Goal: Information Seeking & Learning: Compare options

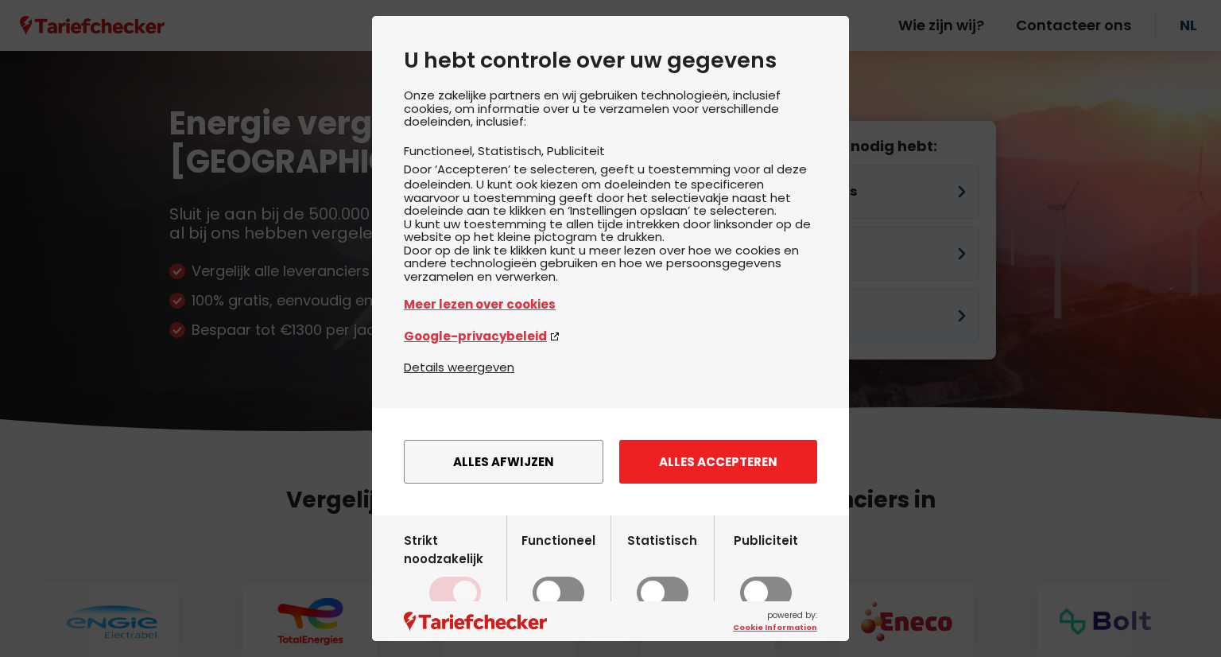
click at [736, 483] on button "Alles accepteren" at bounding box center [718, 462] width 198 height 44
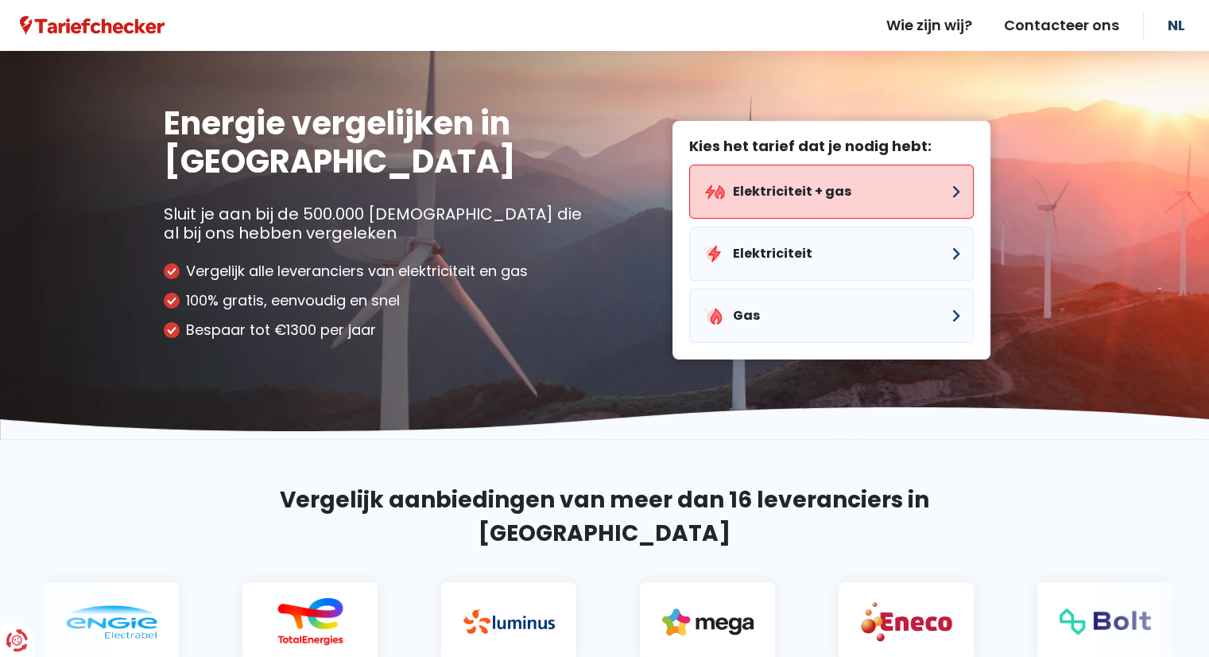
click at [777, 188] on button "Elektriciteit + gas" at bounding box center [831, 192] width 285 height 54
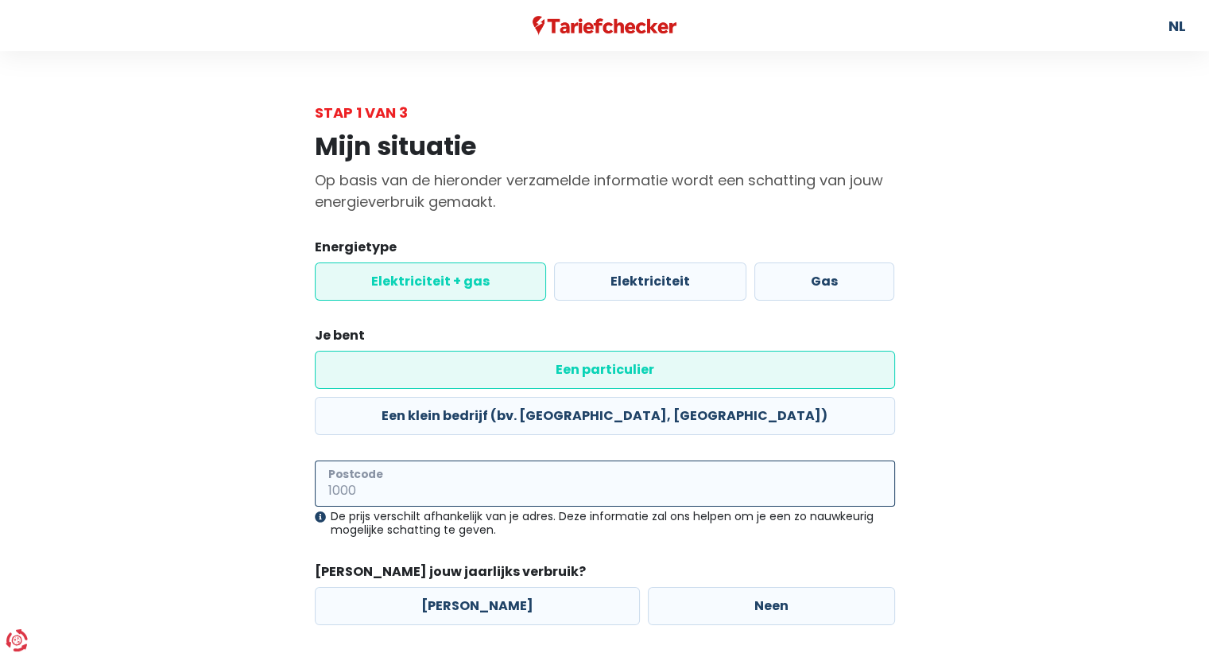
click at [425, 460] on input "Postcode" at bounding box center [605, 483] width 580 height 46
type input "2900"
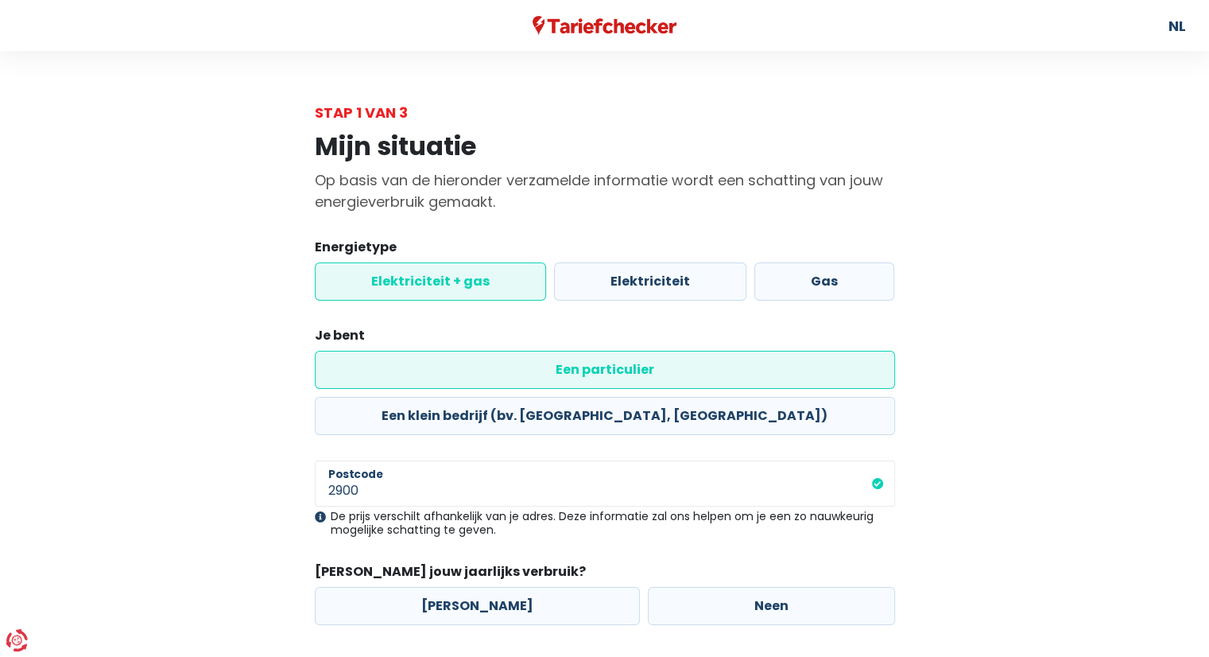
click at [245, 432] on div "Mijn situatie Op basis van de hieronder verzamelde informatie wordt een schatti…" at bounding box center [605, 409] width 906 height 573
click at [475, 587] on label "[PERSON_NAME]" at bounding box center [477, 606] width 325 height 38
click at [475, 587] on input "[PERSON_NAME]" at bounding box center [477, 606] width 325 height 38
radio input "true"
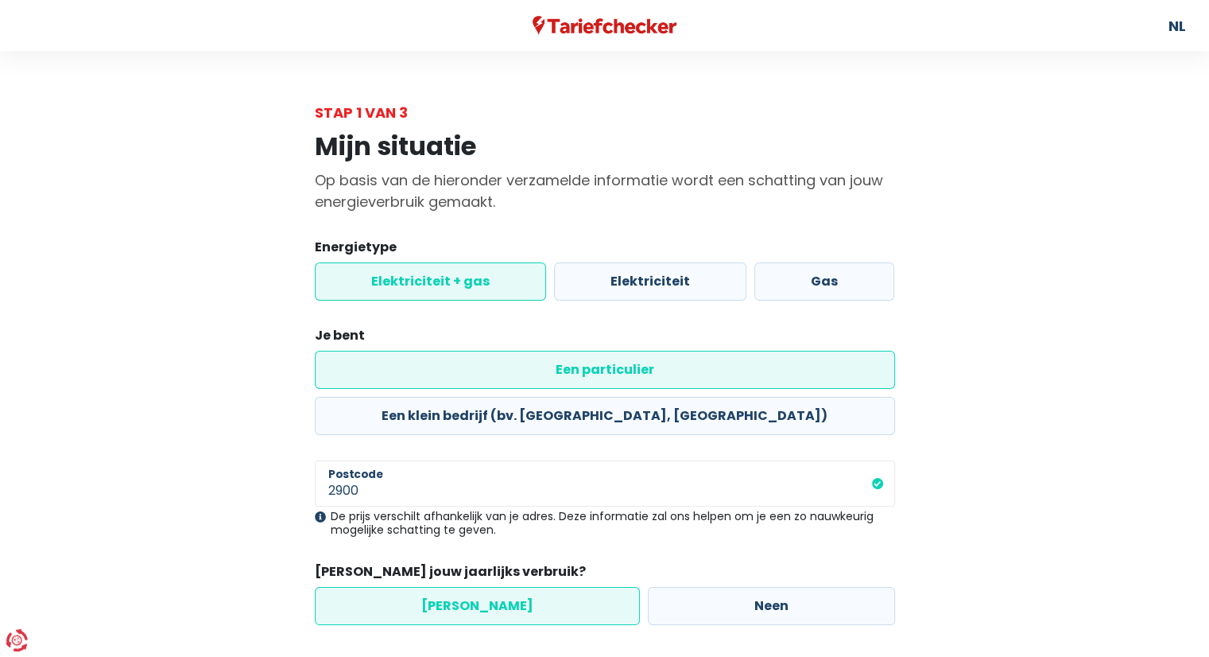
click at [243, 494] on div "Mijn situatie Op basis van de hieronder verzamelde informatie wordt een schatti…" at bounding box center [605, 409] width 906 height 573
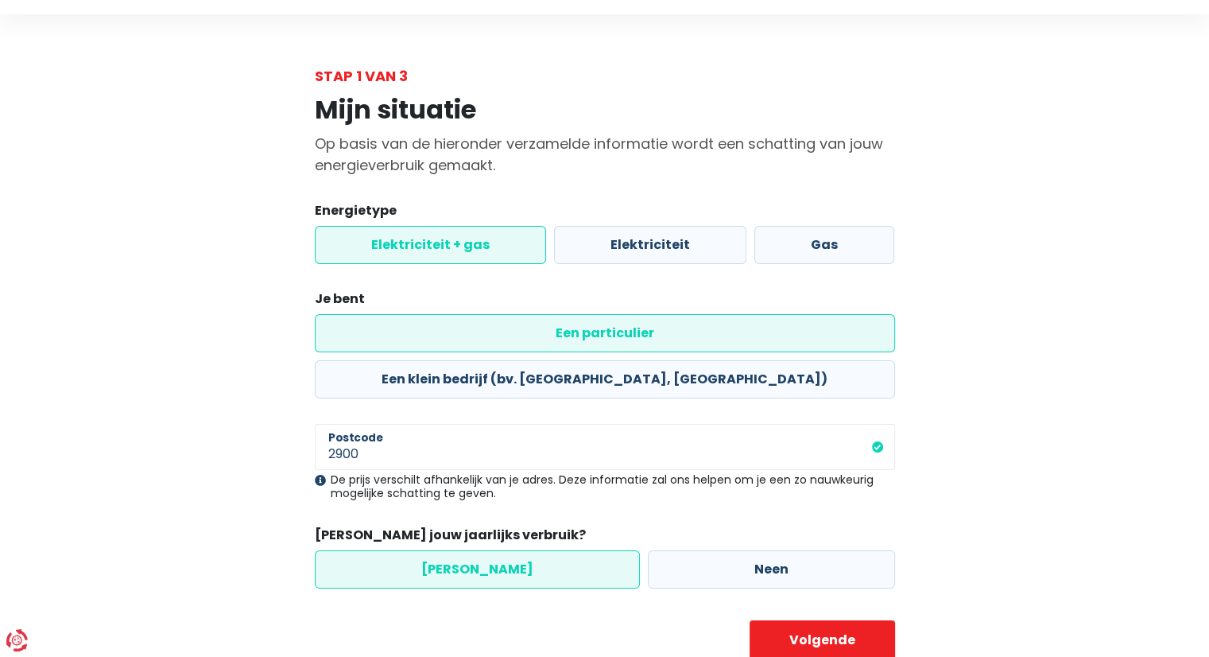
scroll to position [45, 0]
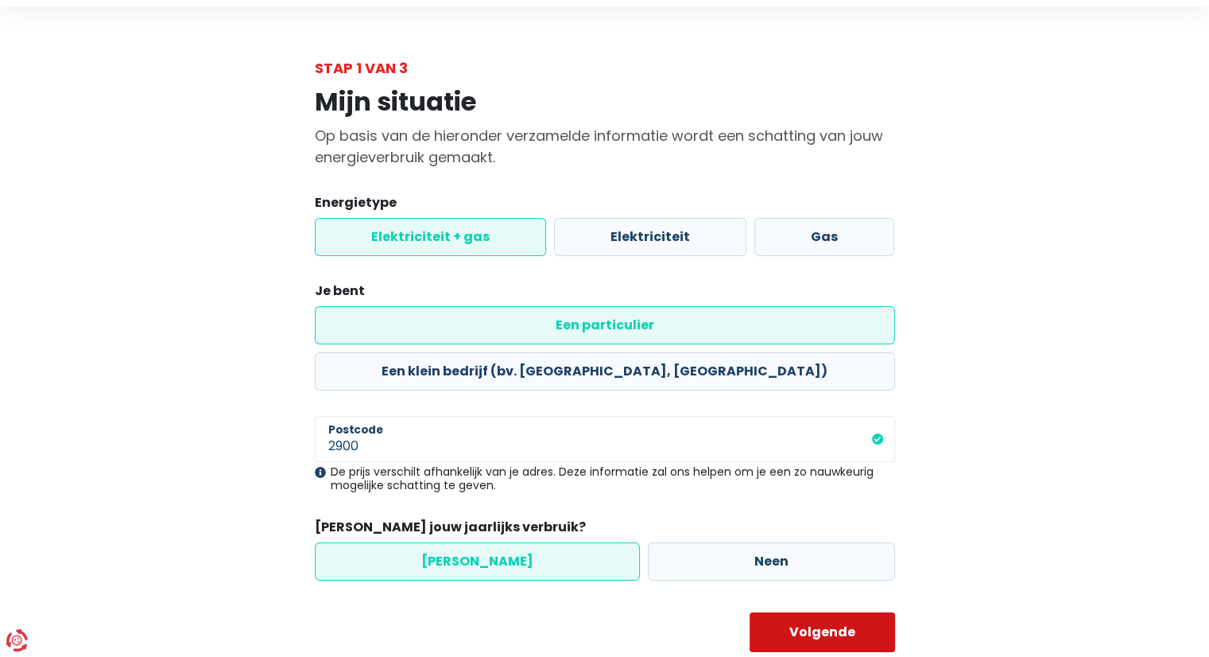
click at [817, 612] on button "Volgende" at bounding box center [822, 632] width 145 height 40
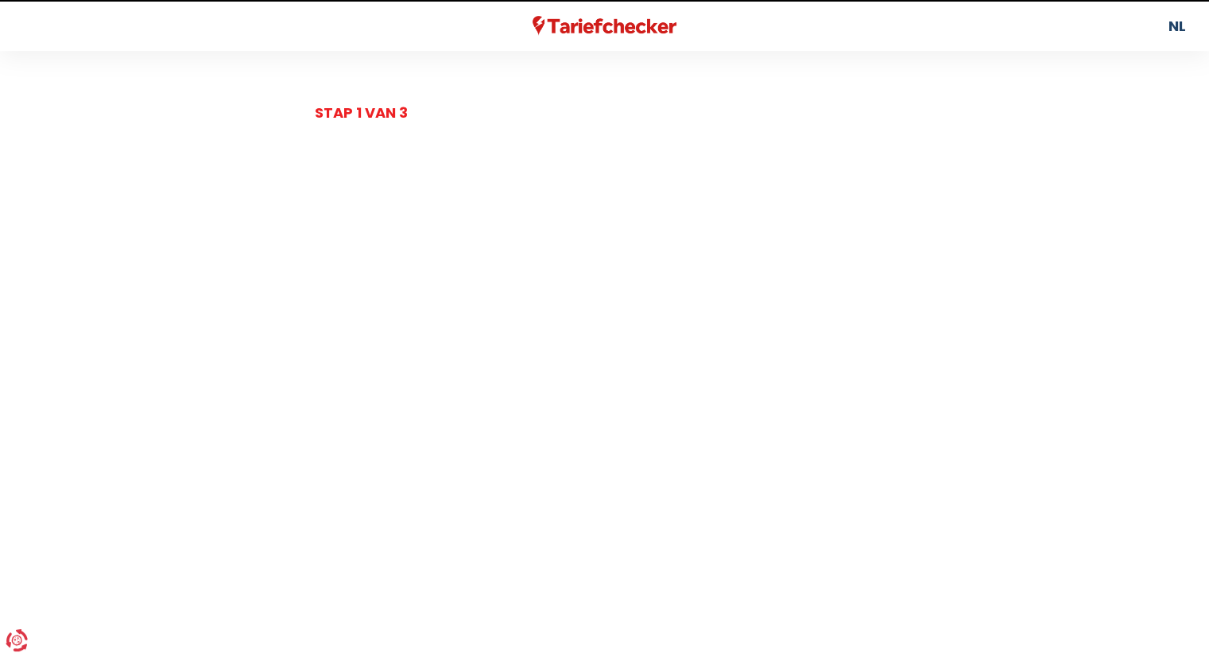
select select
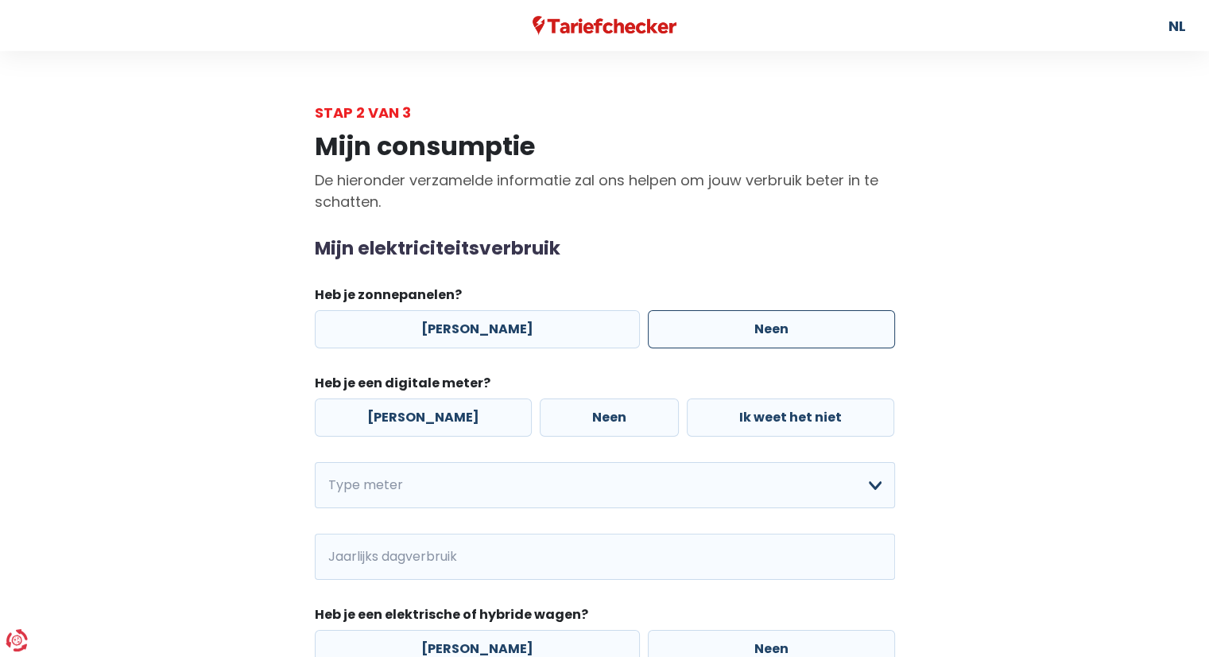
click at [700, 321] on label "Neen" at bounding box center [771, 329] width 247 height 38
click at [700, 321] on input "Neen" at bounding box center [771, 329] width 247 height 38
radio input "true"
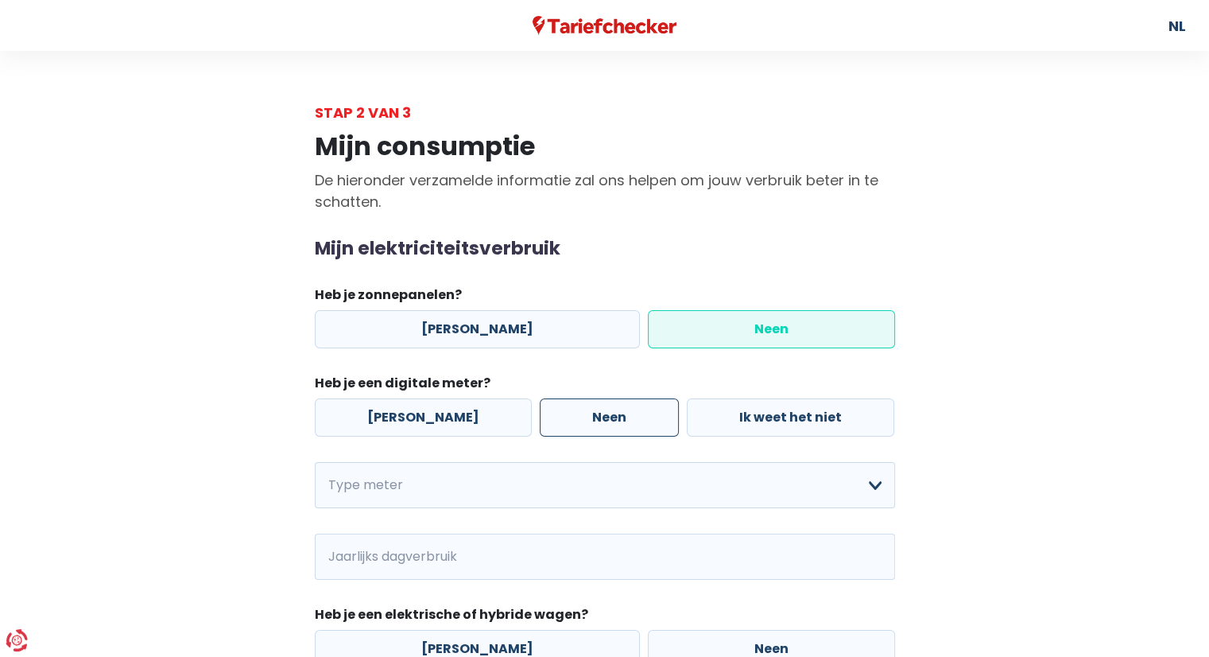
click at [586, 421] on label "Neen" at bounding box center [609, 417] width 139 height 38
click at [586, 421] on input "Neen" at bounding box center [609, 417] width 139 height 38
radio input "true"
click at [437, 481] on select "Enkelvoudig Tweevoudig Enkelvoudig + uitsluitend nachttarief Tweevoudig + uitsl…" at bounding box center [605, 485] width 580 height 46
select select "day_night_bi_hourly"
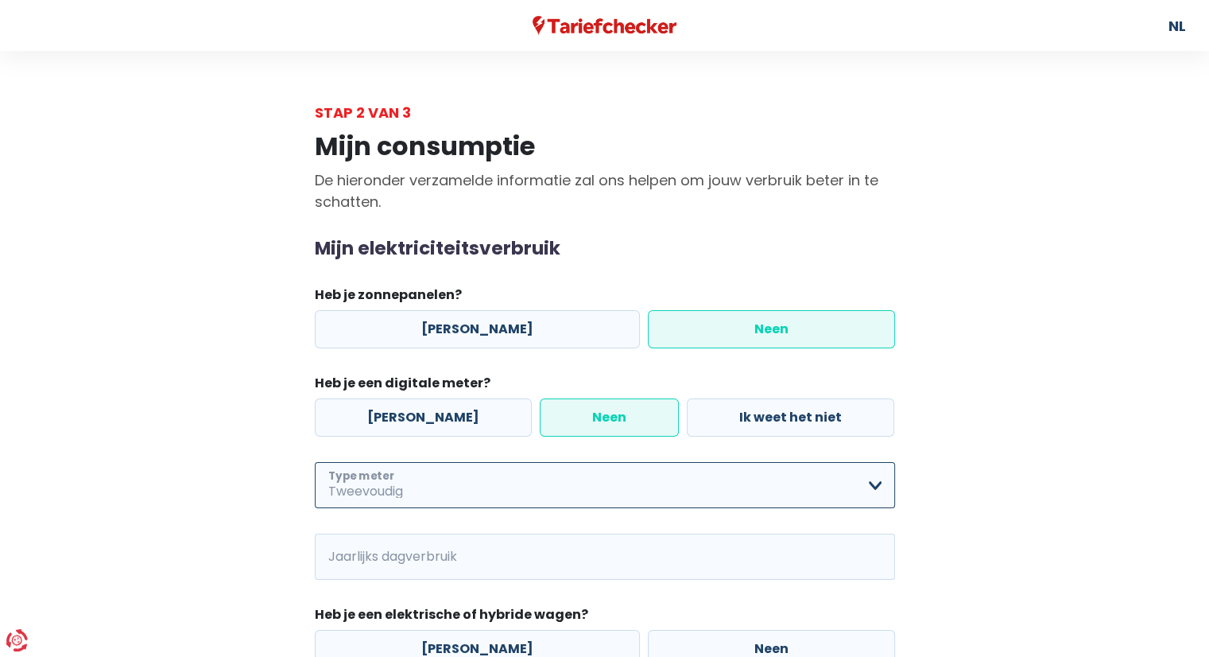
click at [315, 462] on select "Enkelvoudig Tweevoudig Enkelvoudig + uitsluitend nachttarief Tweevoudig + uitsl…" at bounding box center [605, 485] width 580 height 46
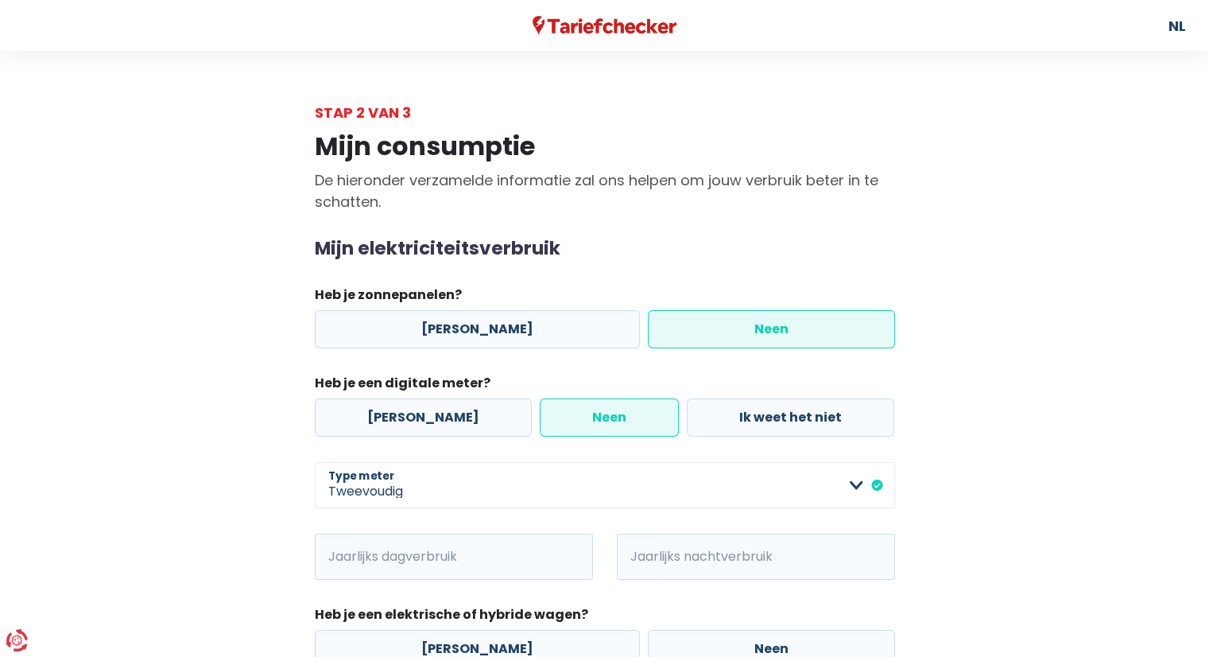
click at [238, 448] on div "Mijn consumptie De hieronder verzamelde informatie zal ons helpen om jouw verbr…" at bounding box center [605, 490] width 906 height 735
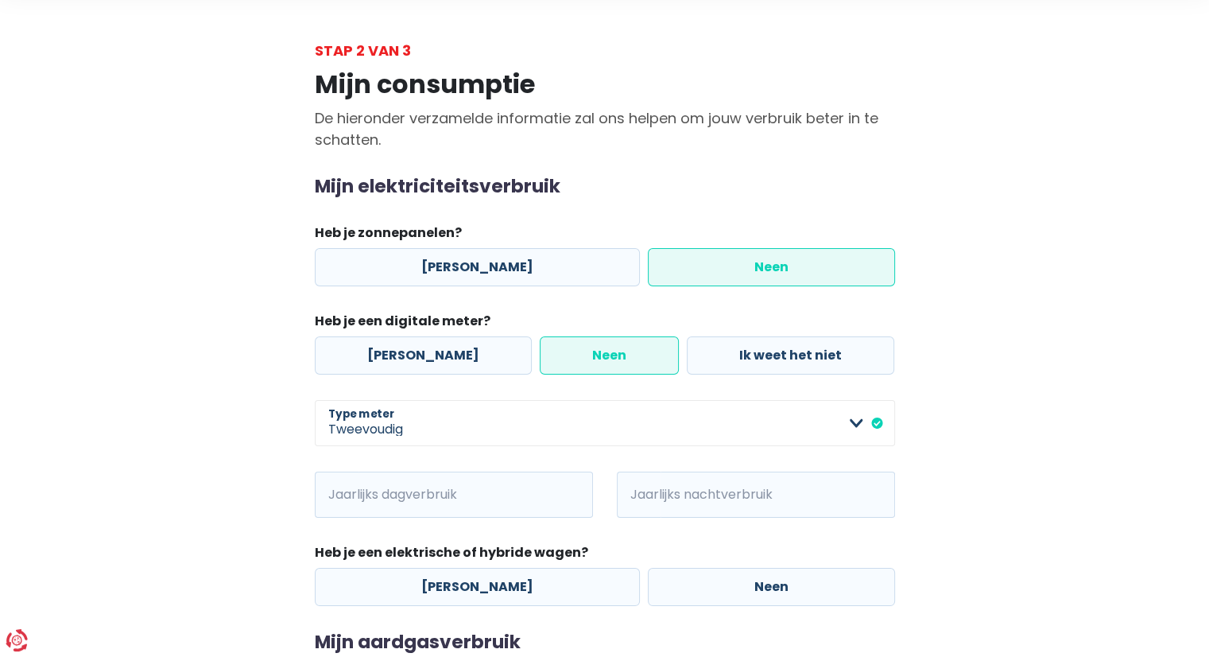
scroll to position [64, 0]
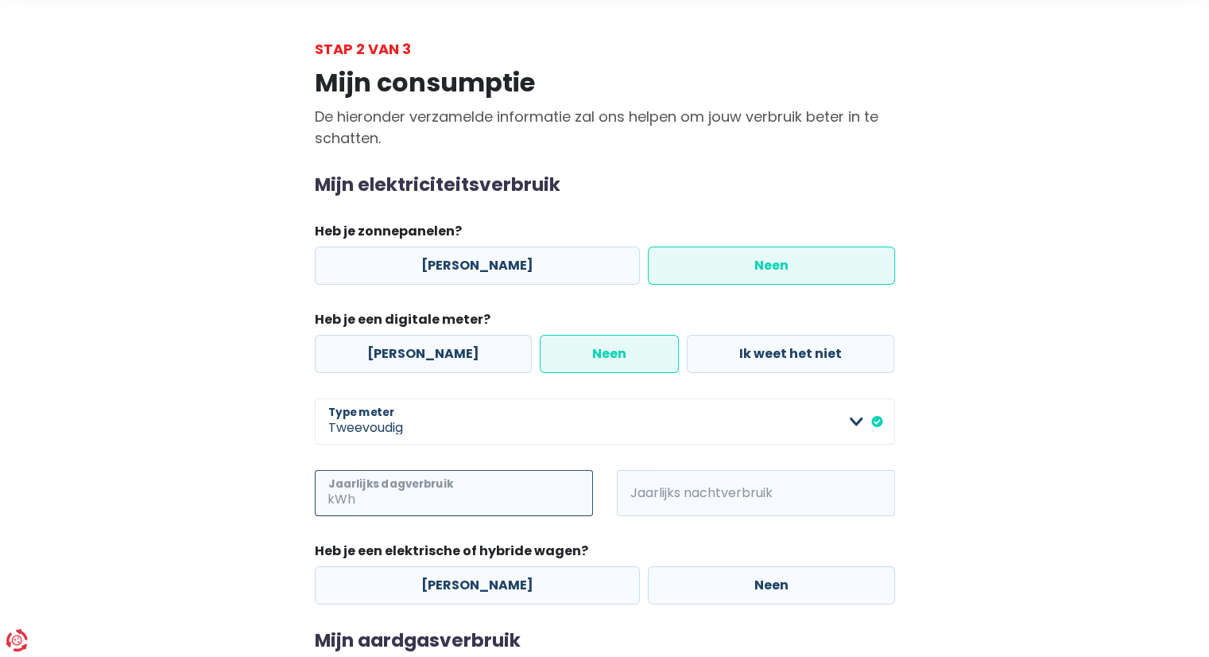
click at [418, 502] on input "Jaarlijks dagverbruik" at bounding box center [476, 493] width 235 height 46
type input "3602"
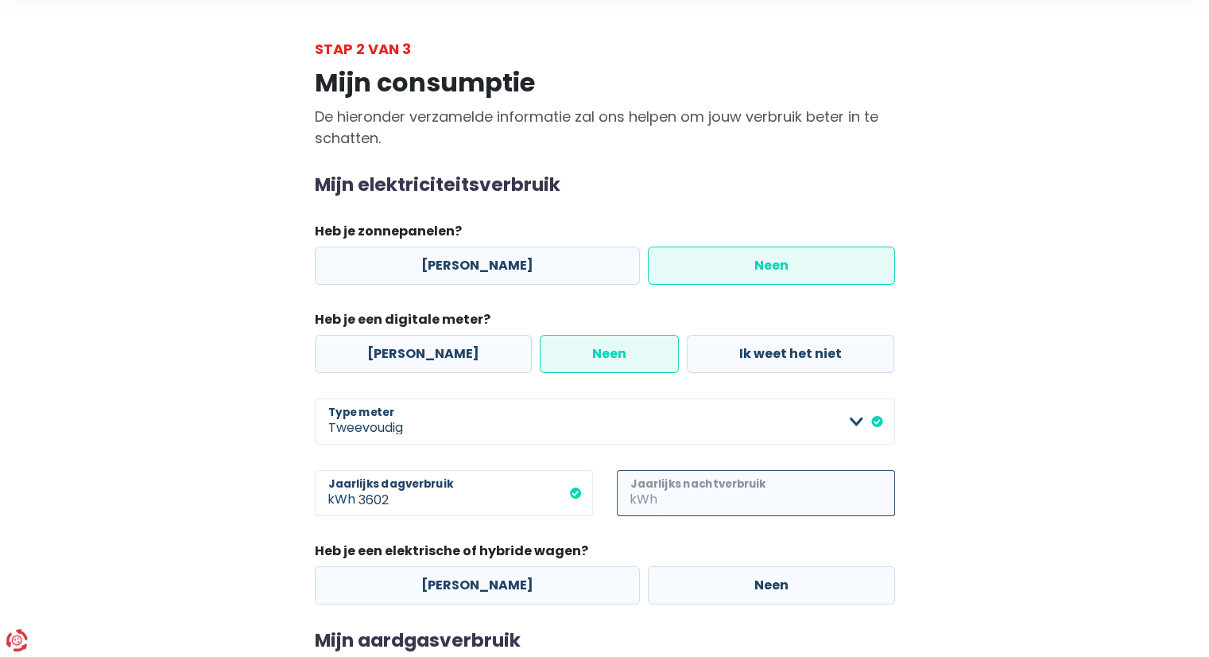
click at [670, 500] on input "Jaarlijks nachtverbruik" at bounding box center [778, 493] width 235 height 46
type input "3213"
click at [436, 594] on label "[PERSON_NAME]" at bounding box center [477, 585] width 325 height 38
click at [436, 594] on input "[PERSON_NAME]" at bounding box center [477, 585] width 325 height 38
radio input "true"
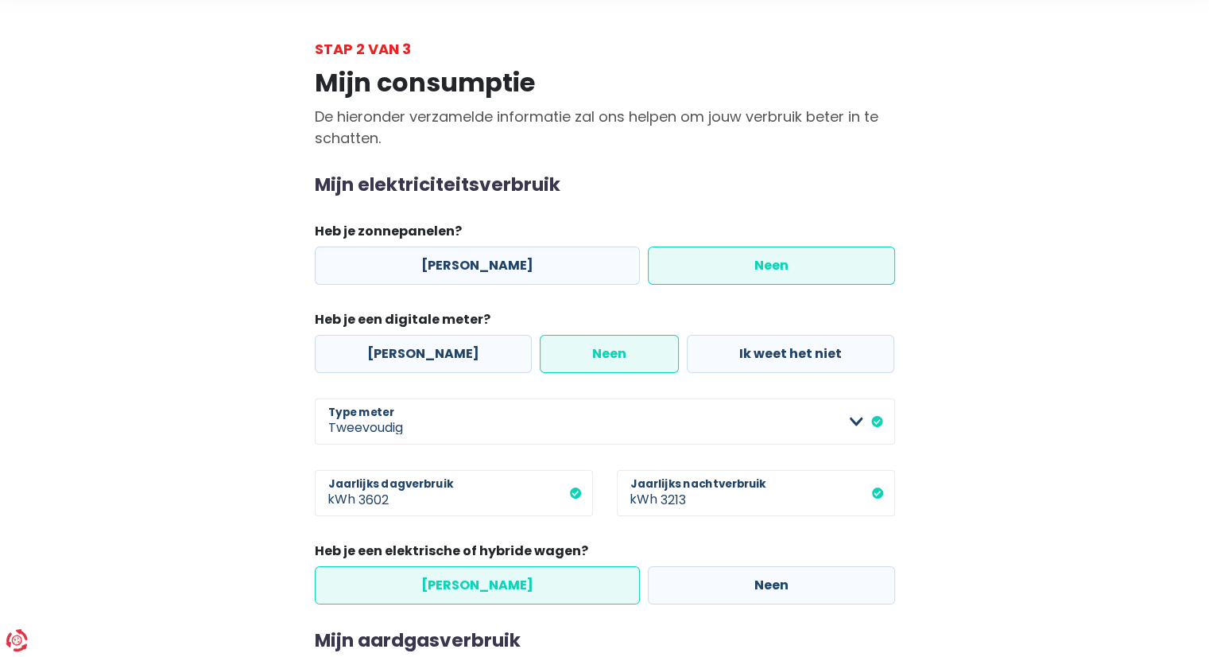
click at [1037, 541] on div "Mijn consumptie De hieronder verzamelde informatie zal ons helpen om jouw verbr…" at bounding box center [605, 427] width 906 height 735
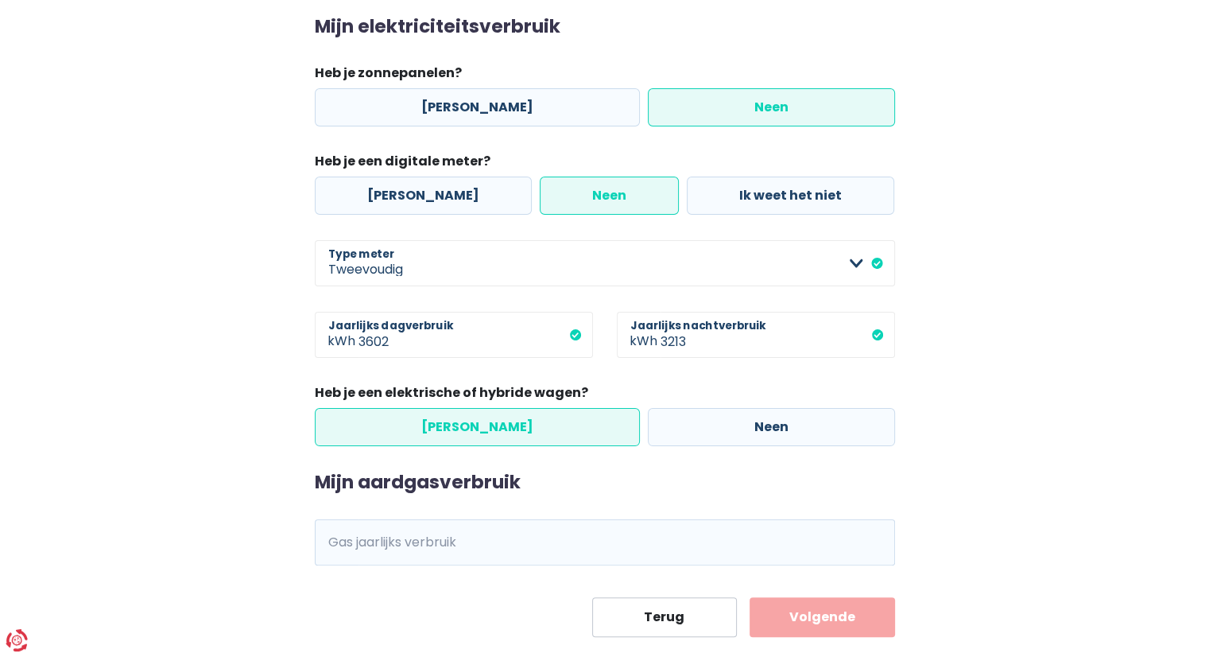
scroll to position [254, 0]
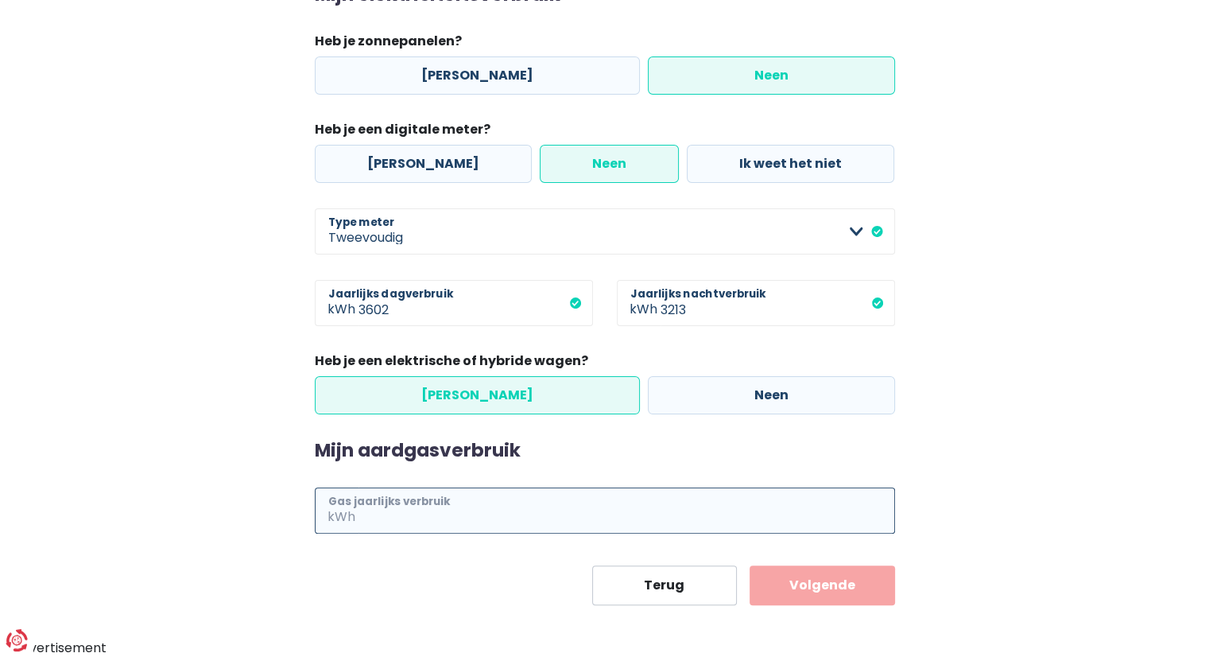
click at [560, 502] on input "Gas jaarlijks verbruik" at bounding box center [627, 510] width 537 height 46
type input "57329"
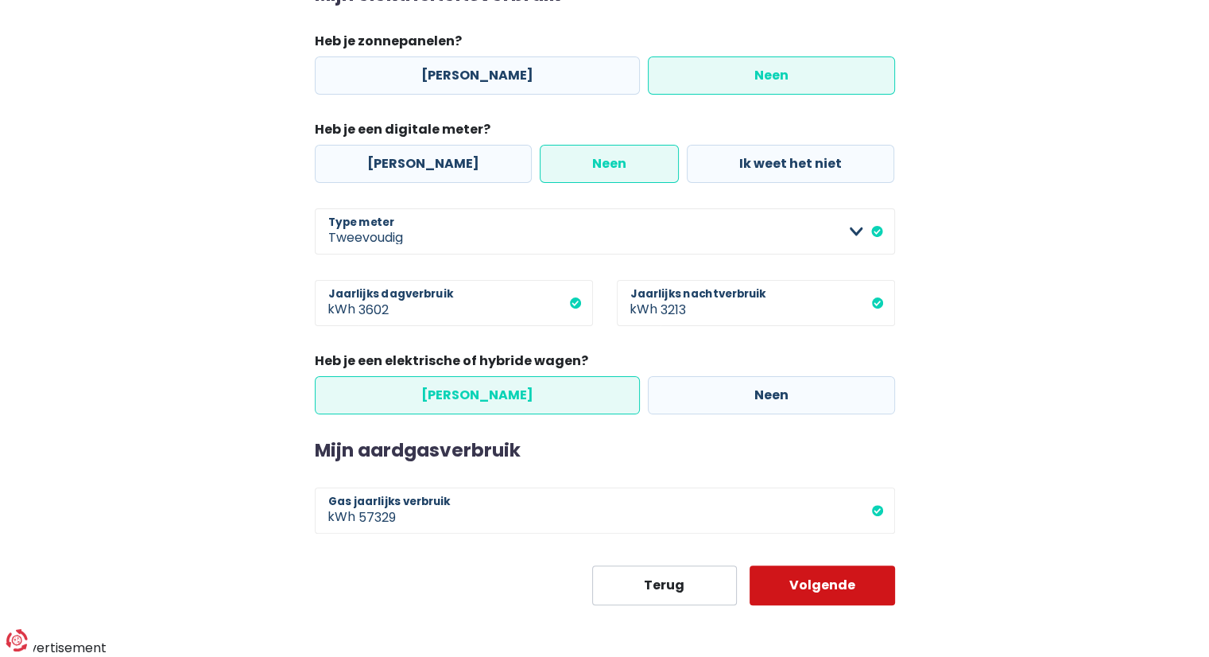
click at [855, 586] on button "Volgende" at bounding box center [822, 585] width 145 height 40
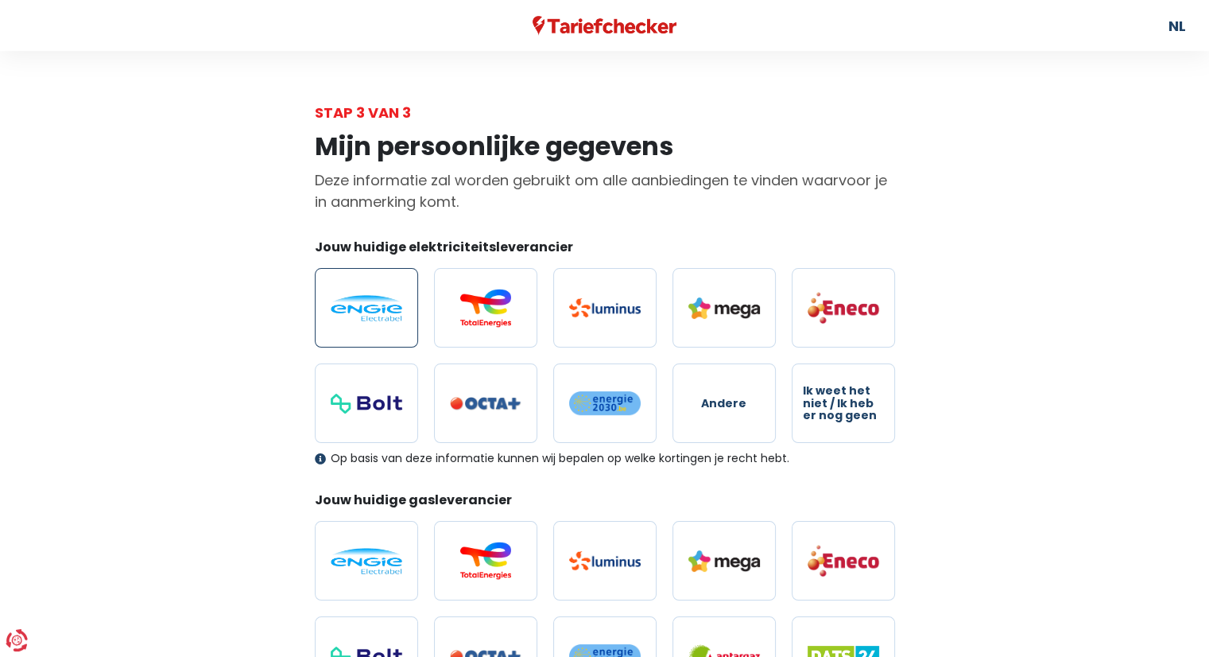
click at [356, 296] on img at bounding box center [367, 308] width 72 height 26
click at [356, 296] on input "radio" at bounding box center [366, 307] width 103 height 79
radio input "true"
click at [196, 379] on div "Mijn persoonlijke gegevens Deze informatie zal worden gebruikt om alle aanbiedi…" at bounding box center [605, 582] width 906 height 918
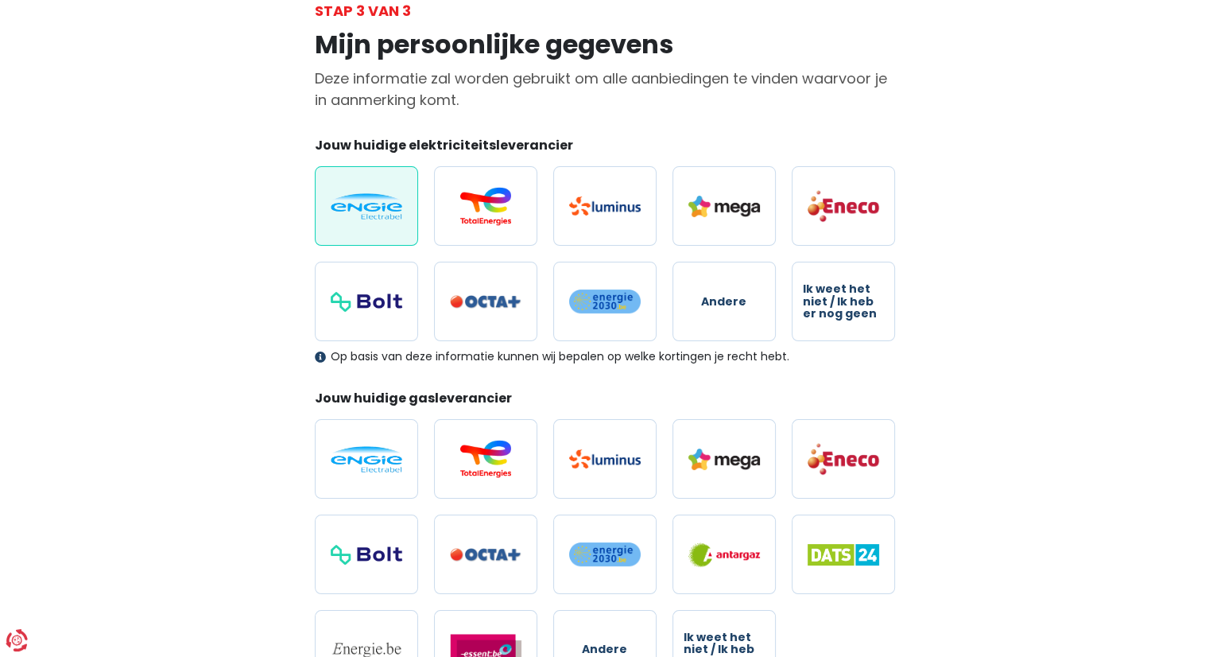
scroll to position [127, 0]
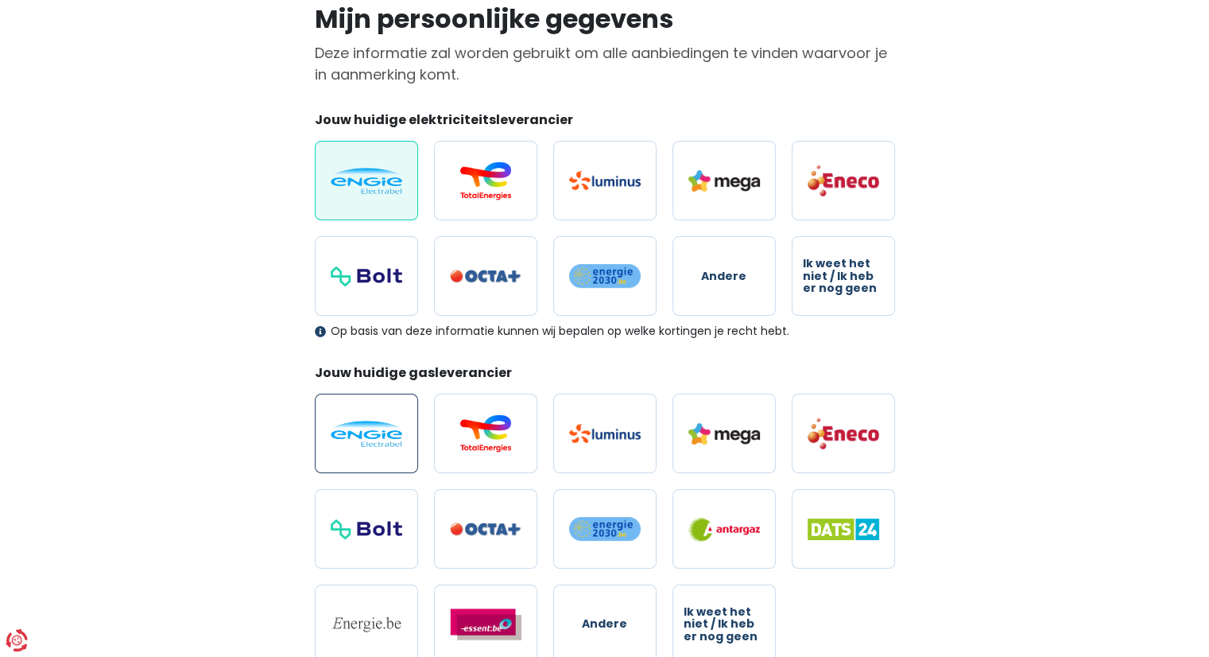
click at [388, 451] on label at bounding box center [366, 433] width 103 height 79
click at [388, 451] on input "radio" at bounding box center [366, 433] width 103 height 79
radio input "true"
click at [215, 449] on div "Mijn persoonlijke gegevens Deze informatie zal worden gebruikt om alle aanbiedi…" at bounding box center [605, 455] width 906 height 918
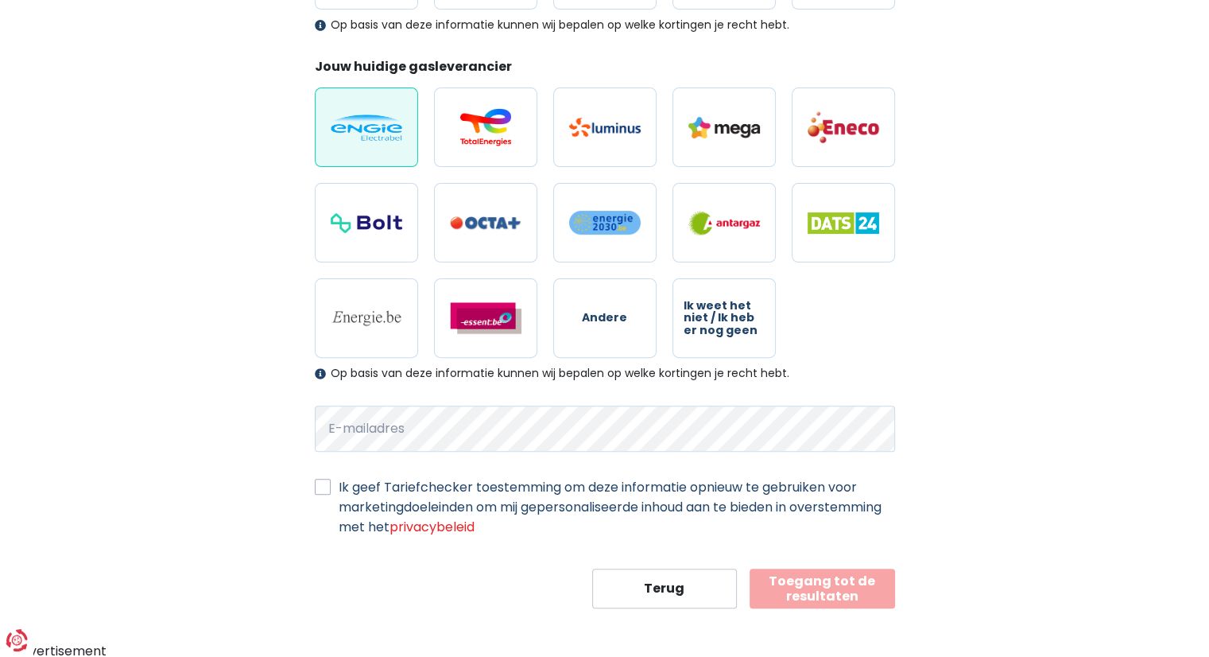
scroll to position [434, 0]
click at [339, 485] on label "Ik geef Tariefchecker toestemming om deze informatie opnieuw te gebruiken voor …" at bounding box center [617, 506] width 556 height 60
click at [324, 485] on input "Ik geef Tariefchecker toestemming om deze informatie opnieuw te gebruiken voor …" at bounding box center [323, 484] width 16 height 16
checkbox input "true"
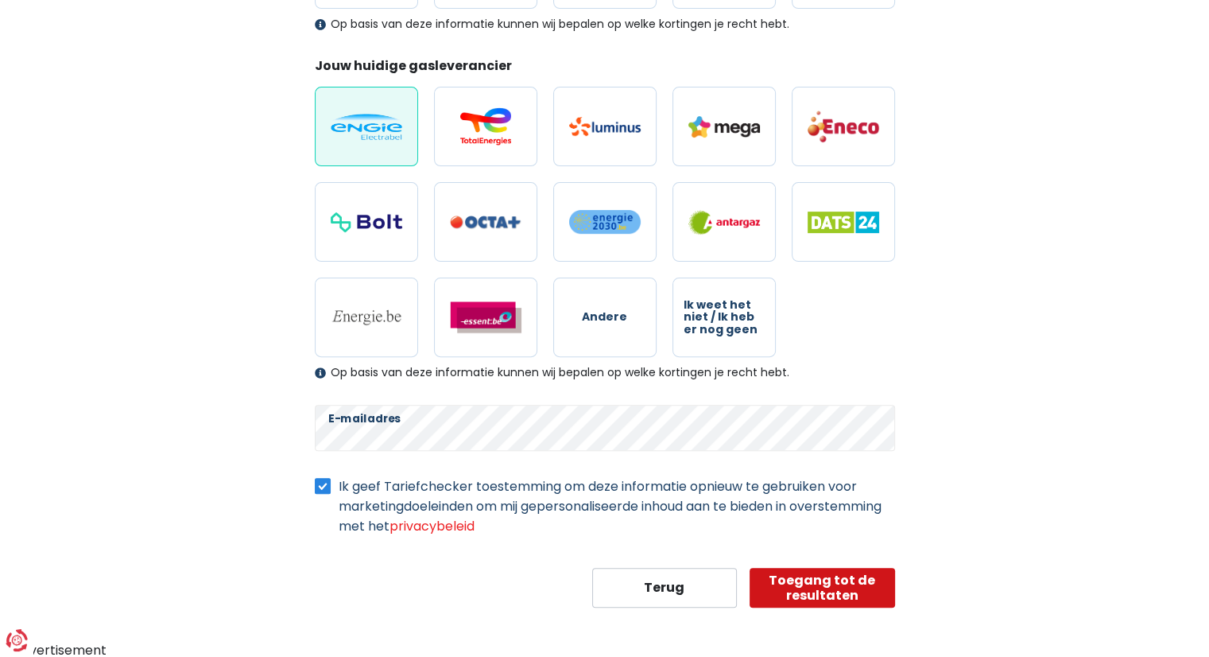
click at [867, 585] on button "Toegang tot de resultaten" at bounding box center [822, 588] width 145 height 40
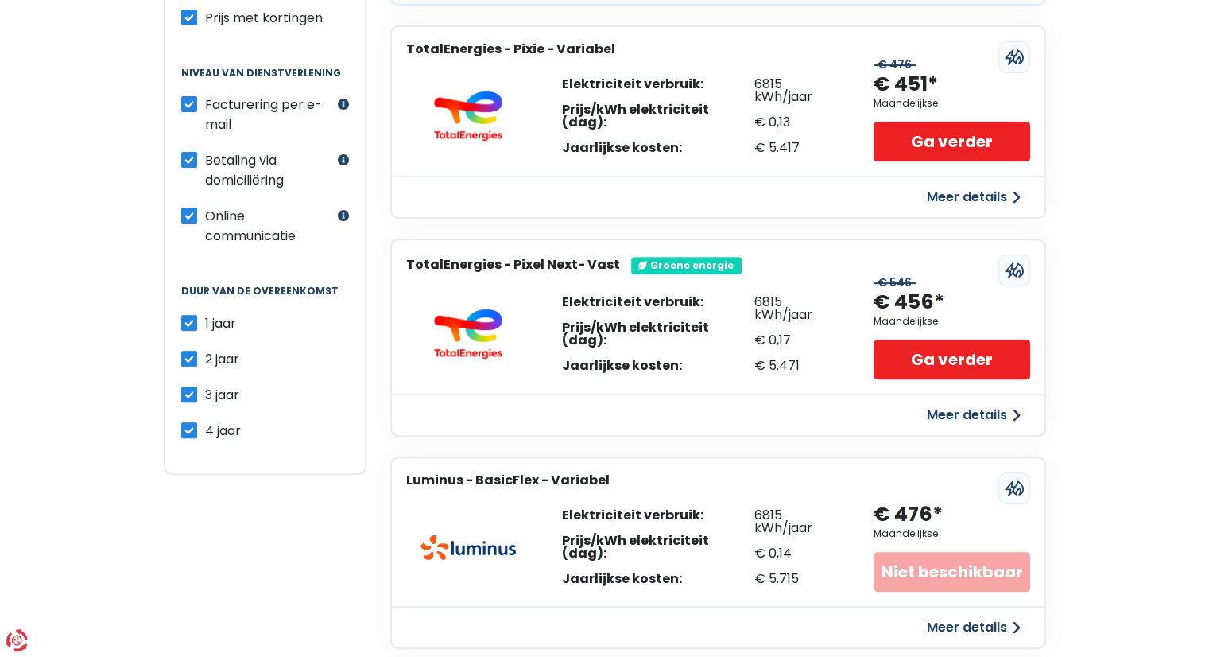
scroll to position [700, 0]
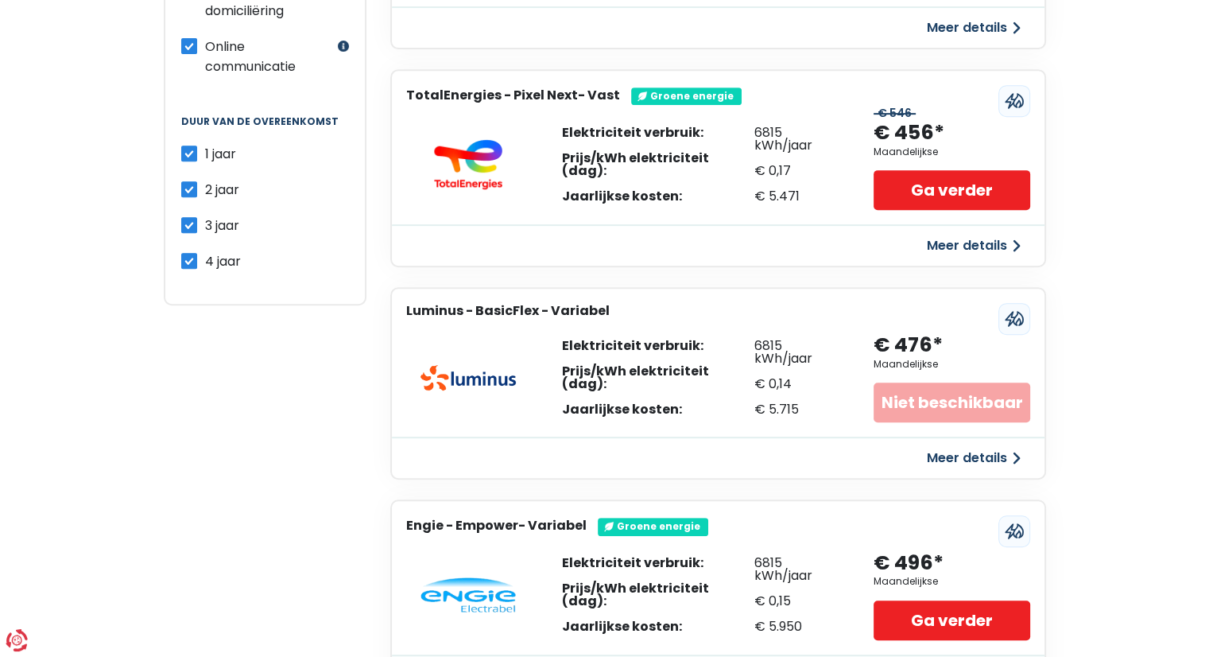
click at [205, 251] on label "4 jaar" at bounding box center [223, 261] width 36 height 20
click at [194, 251] on input "4 jaar" at bounding box center [189, 259] width 16 height 16
checkbox input "false"
click at [205, 218] on label "3 jaar" at bounding box center [222, 225] width 34 height 20
click at [189, 218] on input "3 jaar" at bounding box center [189, 223] width 16 height 16
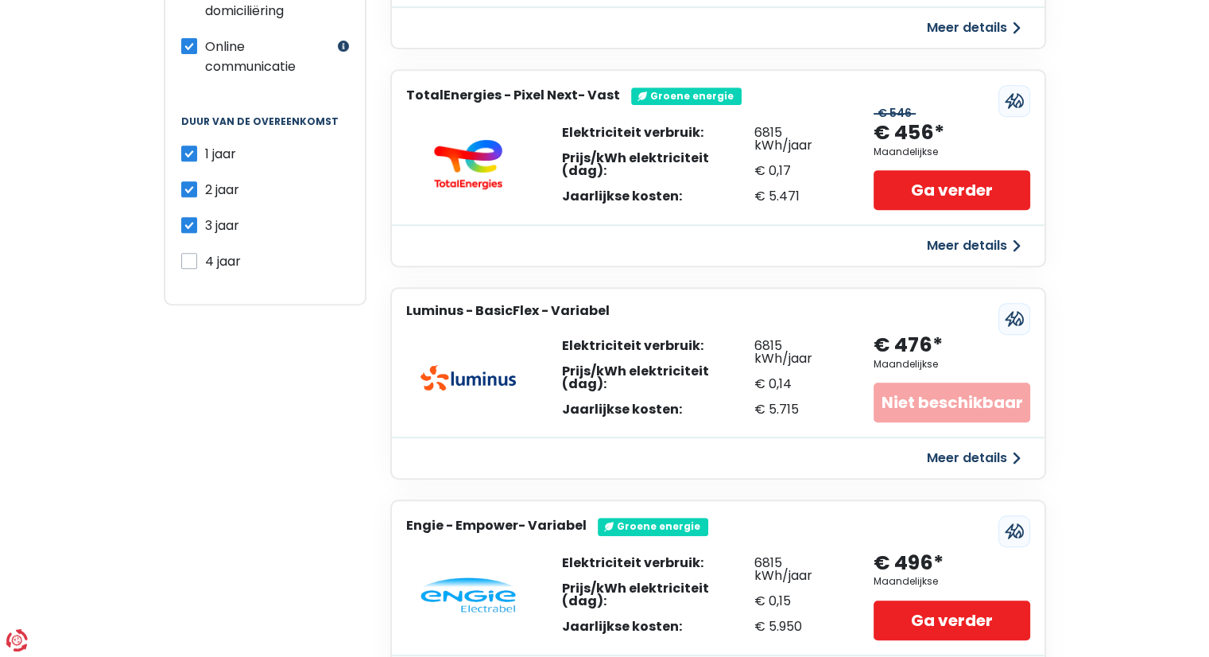
checkbox input "false"
click at [205, 184] on label "2 jaar" at bounding box center [222, 190] width 34 height 20
click at [184, 184] on input "2 jaar" at bounding box center [189, 188] width 16 height 16
checkbox input "false"
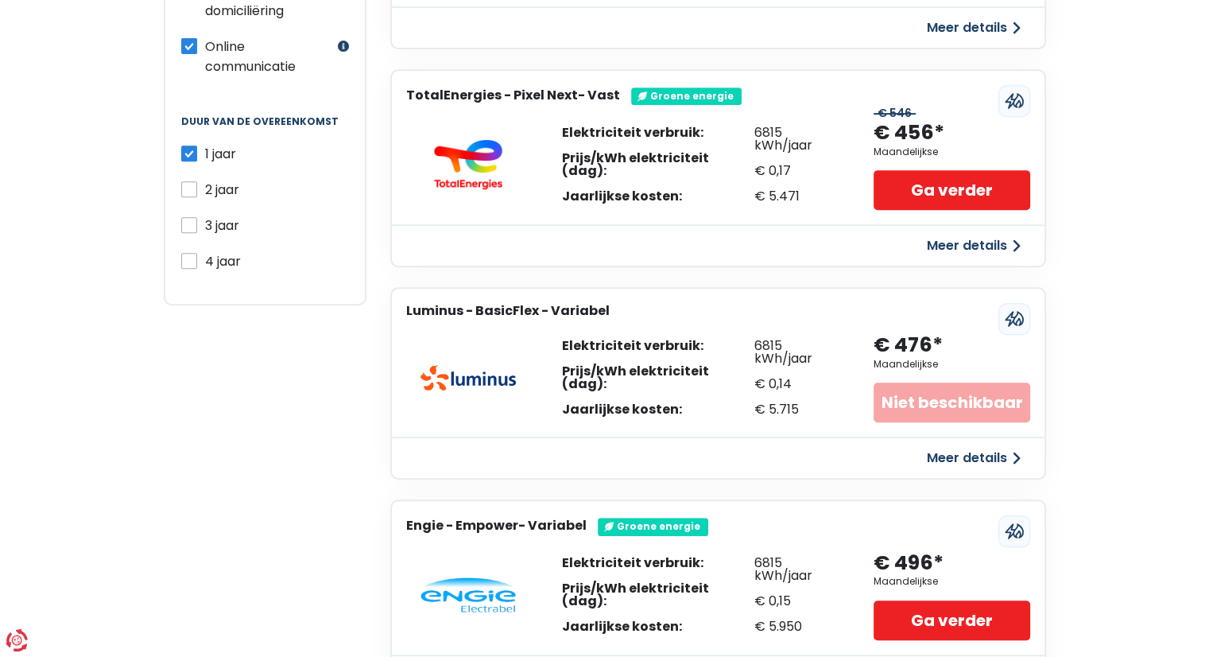
click at [289, 366] on div "Persoonlijke gegevens Maandelijks Jaarlijks Maandelijks prijs Filters Type prij…" at bounding box center [265, 194] width 227 height 1115
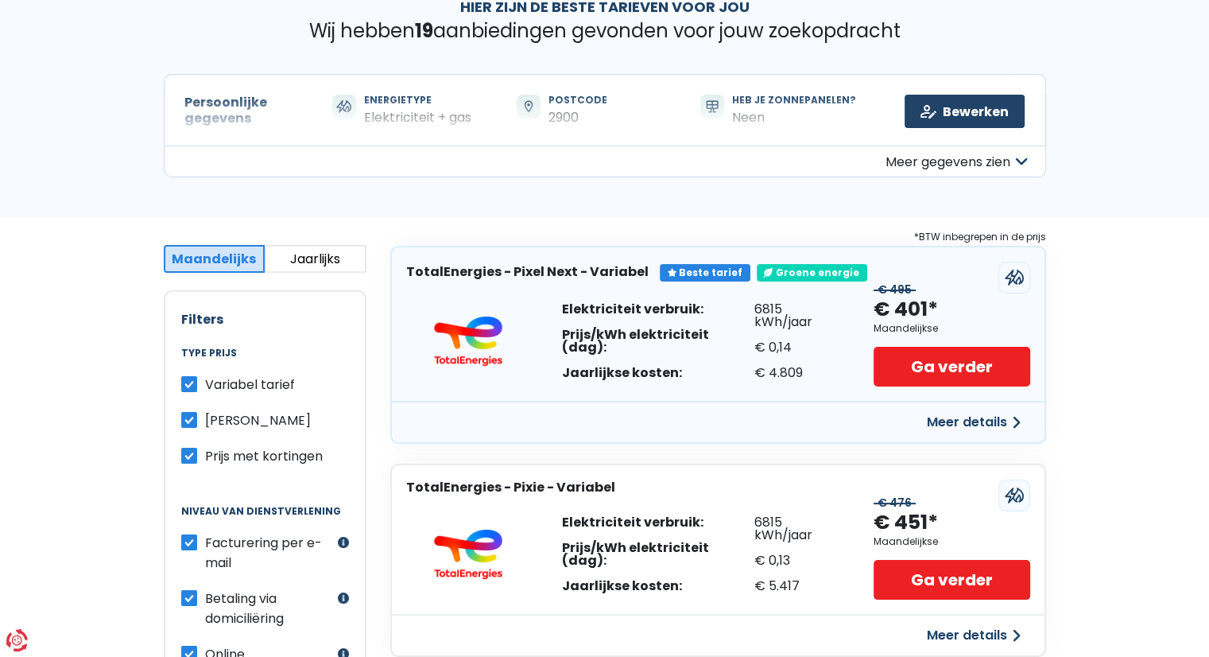
scroll to position [95, 0]
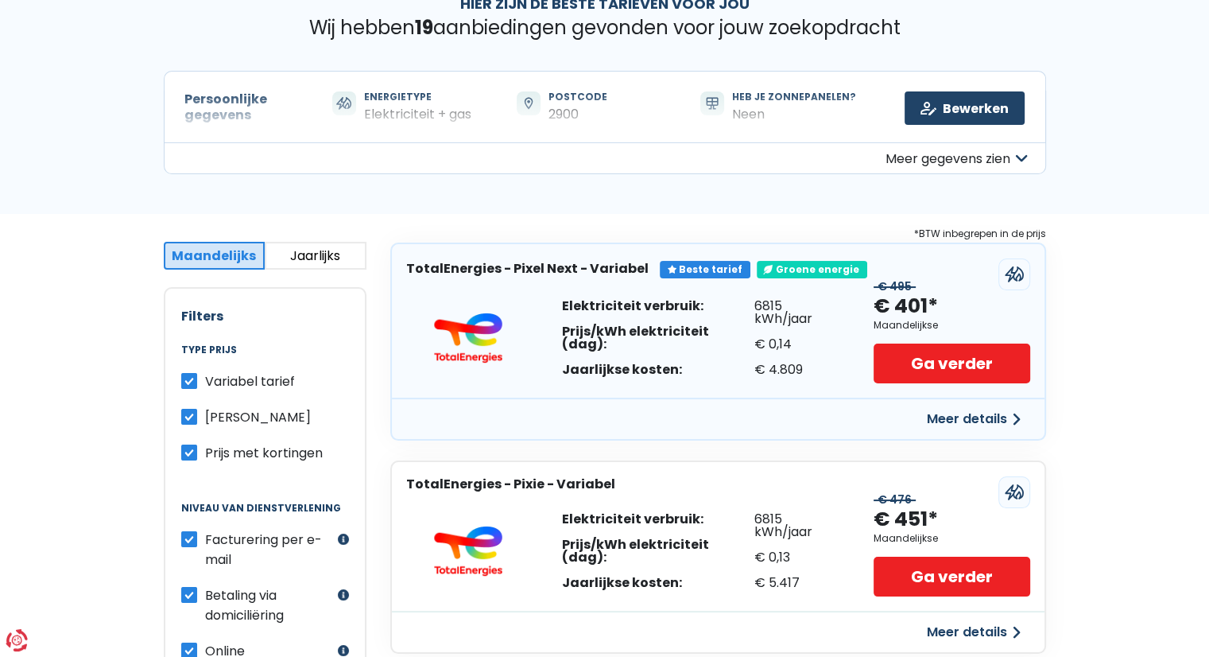
click at [296, 261] on button "Jaarlijks" at bounding box center [316, 256] width 102 height 28
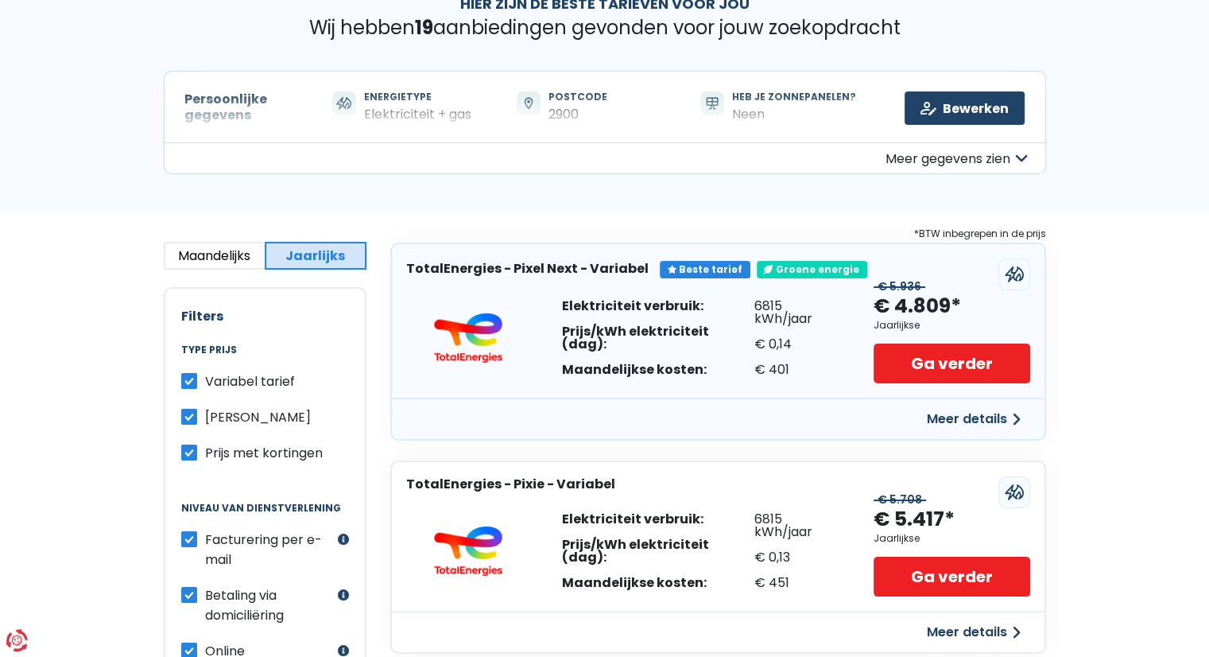
click at [216, 254] on button "Maandelijks" at bounding box center [215, 256] width 102 height 28
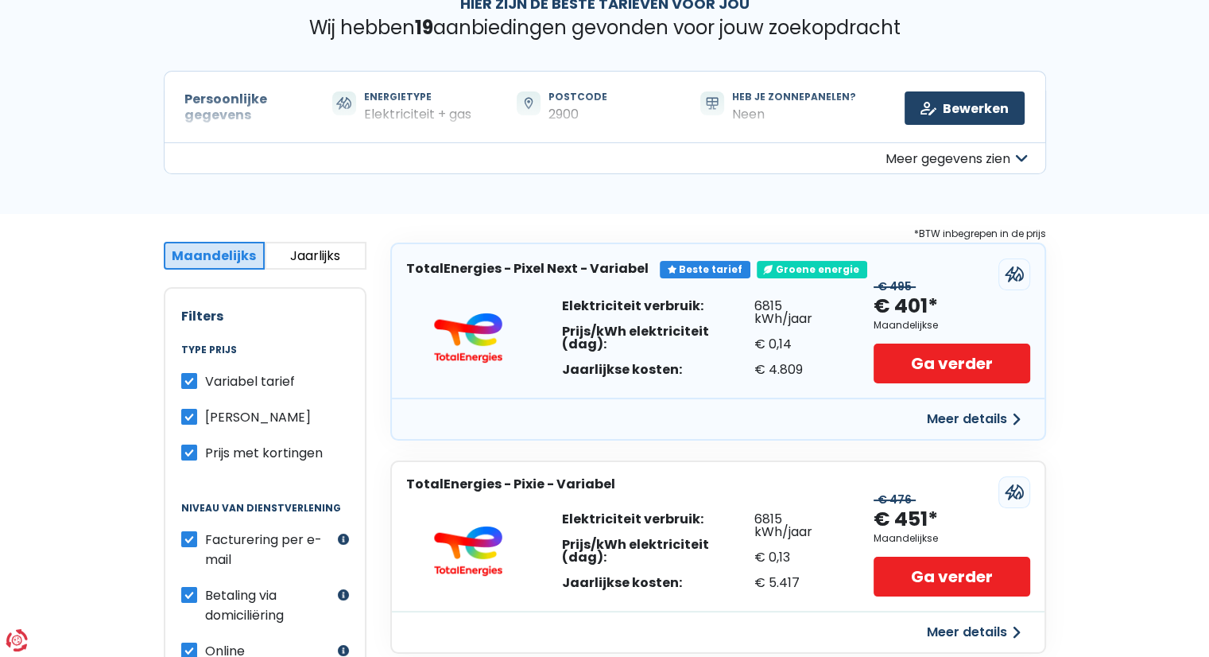
click at [191, 392] on div "Variabel tarief Vast tarief Prijs met kortingen" at bounding box center [265, 416] width 168 height 91
click at [205, 381] on label "Variabel tarief" at bounding box center [250, 381] width 90 height 20
click at [191, 381] on input "Variabel tarief" at bounding box center [189, 379] width 16 height 16
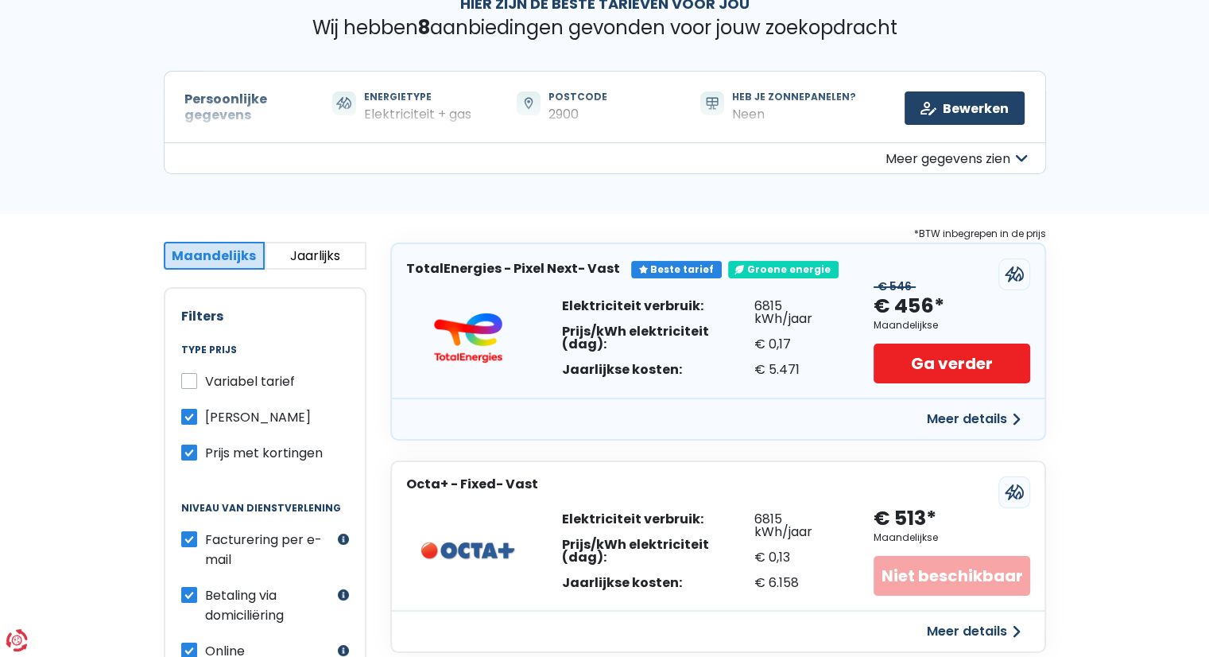
click at [205, 381] on label "Variabel tarief" at bounding box center [250, 381] width 90 height 20
click at [191, 381] on input "Variabel tarief" at bounding box center [189, 379] width 16 height 16
checkbox input "true"
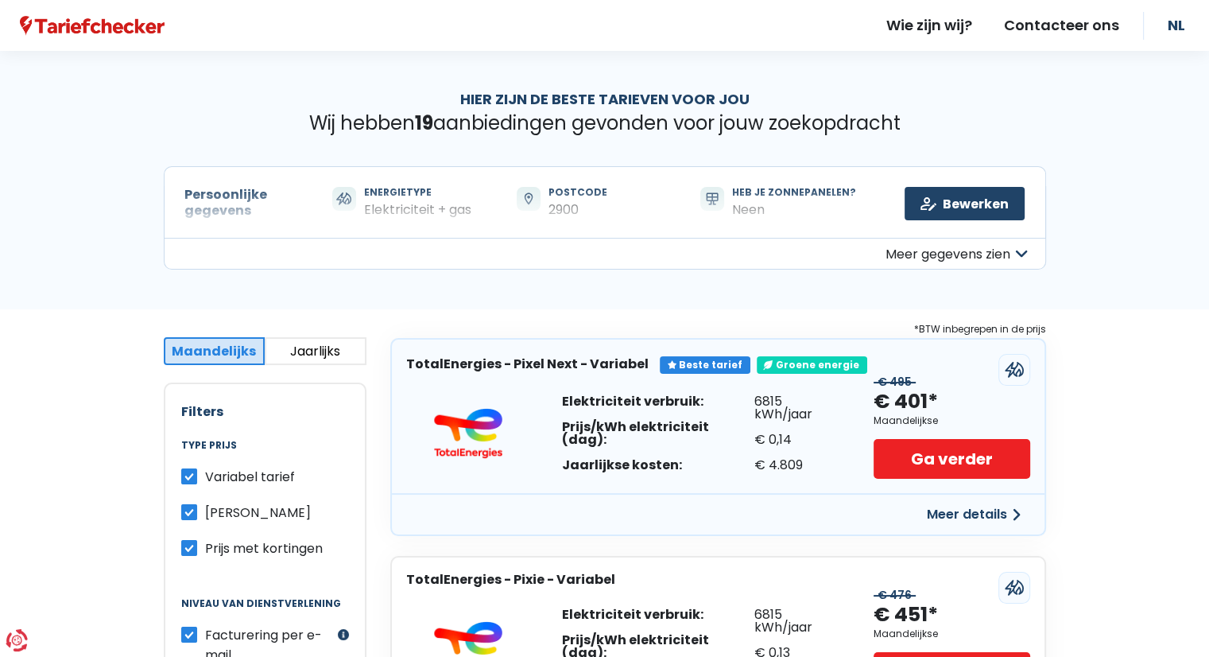
scroll to position [0, 0]
click at [987, 259] on button "Meer gegevens zien" at bounding box center [605, 254] width 882 height 32
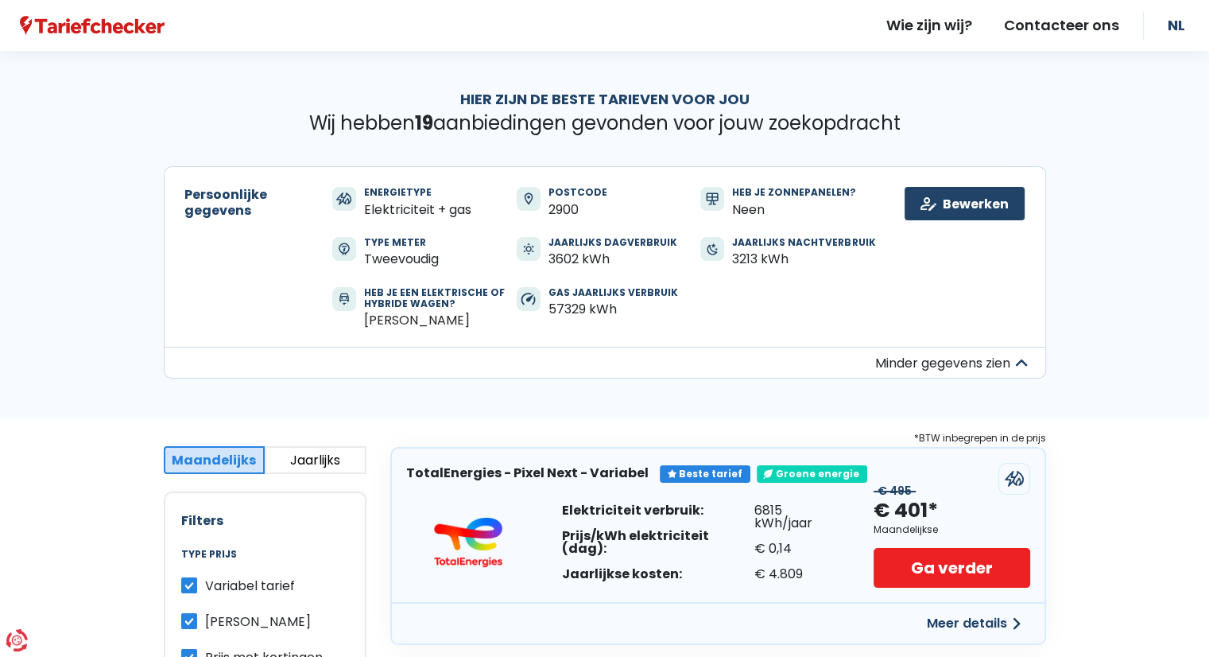
click at [117, 328] on div "Hier zijn de beste tarieven voor jou Wij hebben 19 aanbiedingen gevonden voor j…" at bounding box center [604, 234] width 1209 height 367
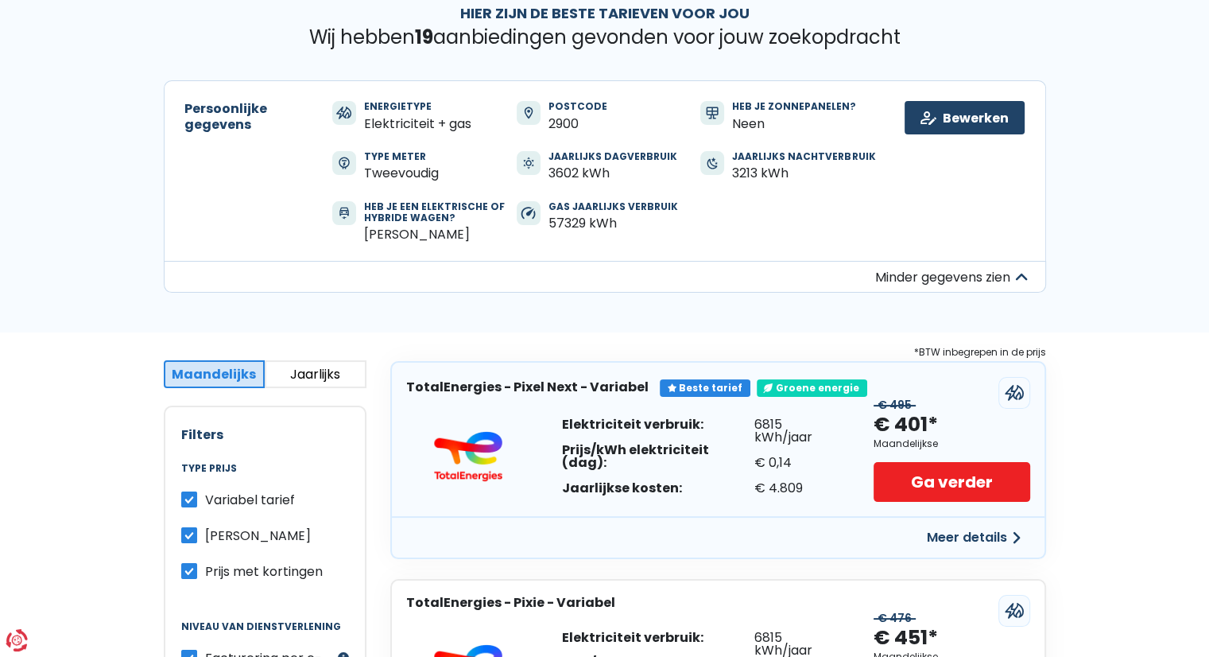
scroll to position [83, 0]
